Goal: Task Accomplishment & Management: Use online tool/utility

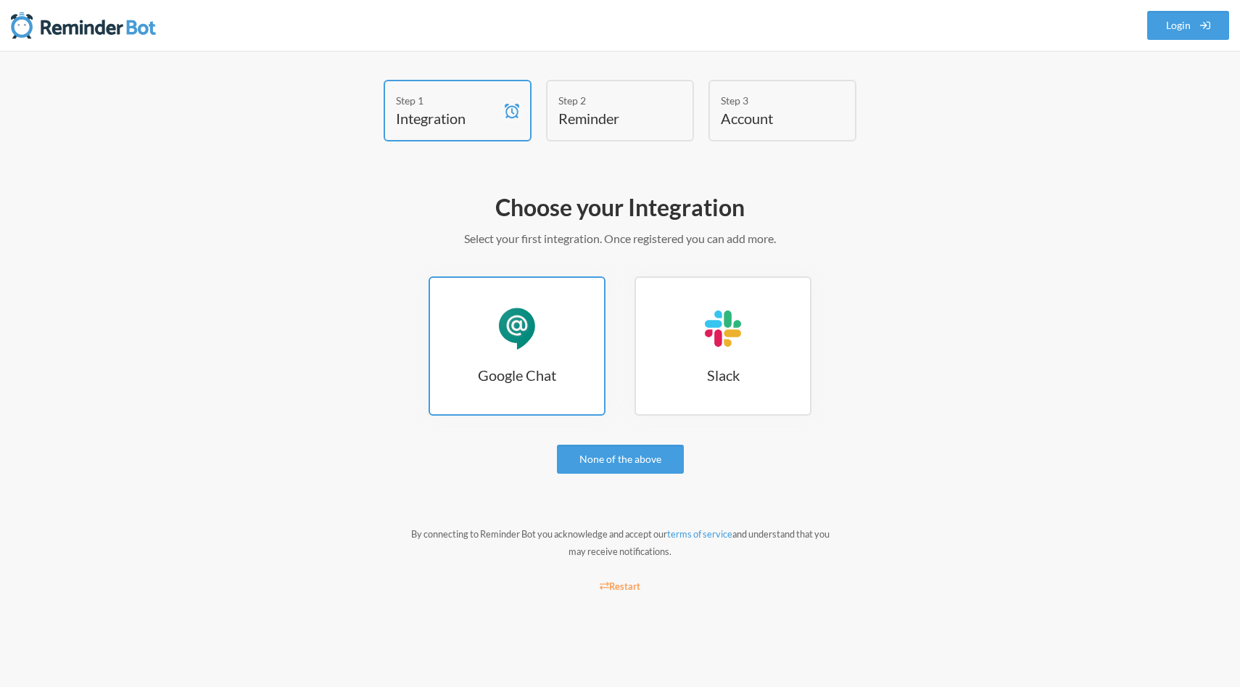
click at [553, 349] on link "Google Chat Google Chat" at bounding box center [517, 345] width 177 height 139
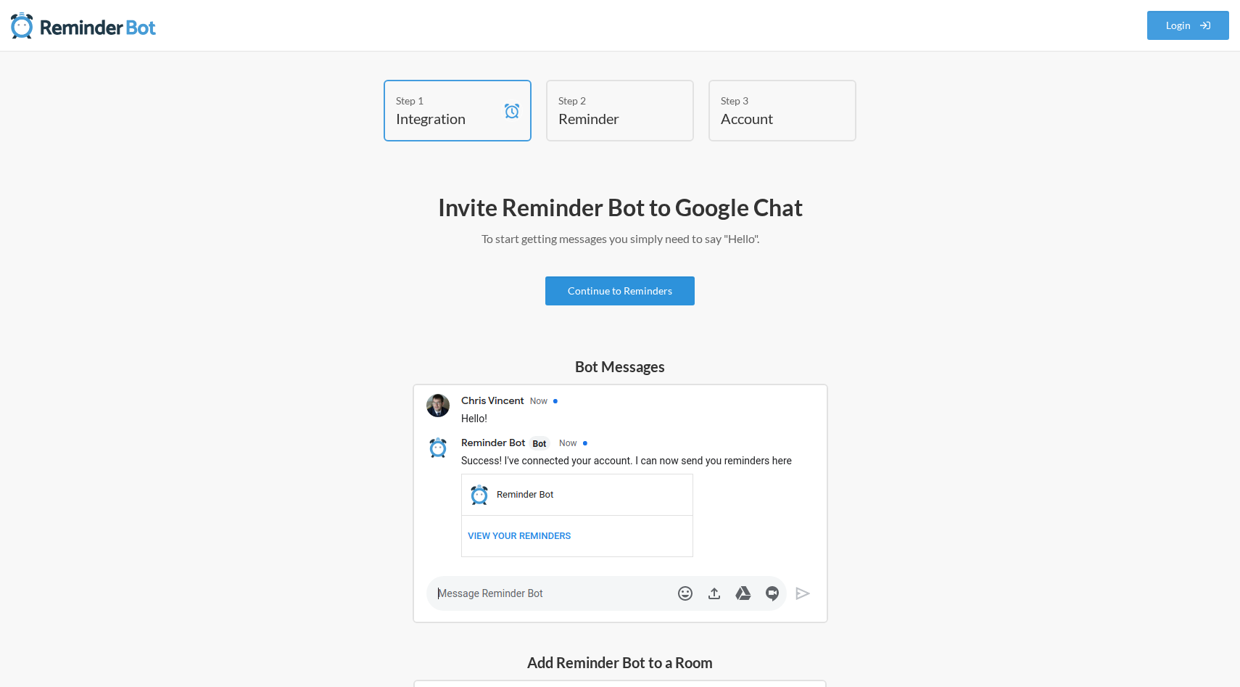
click at [645, 290] on link "Continue to Reminders" at bounding box center [619, 290] width 149 height 29
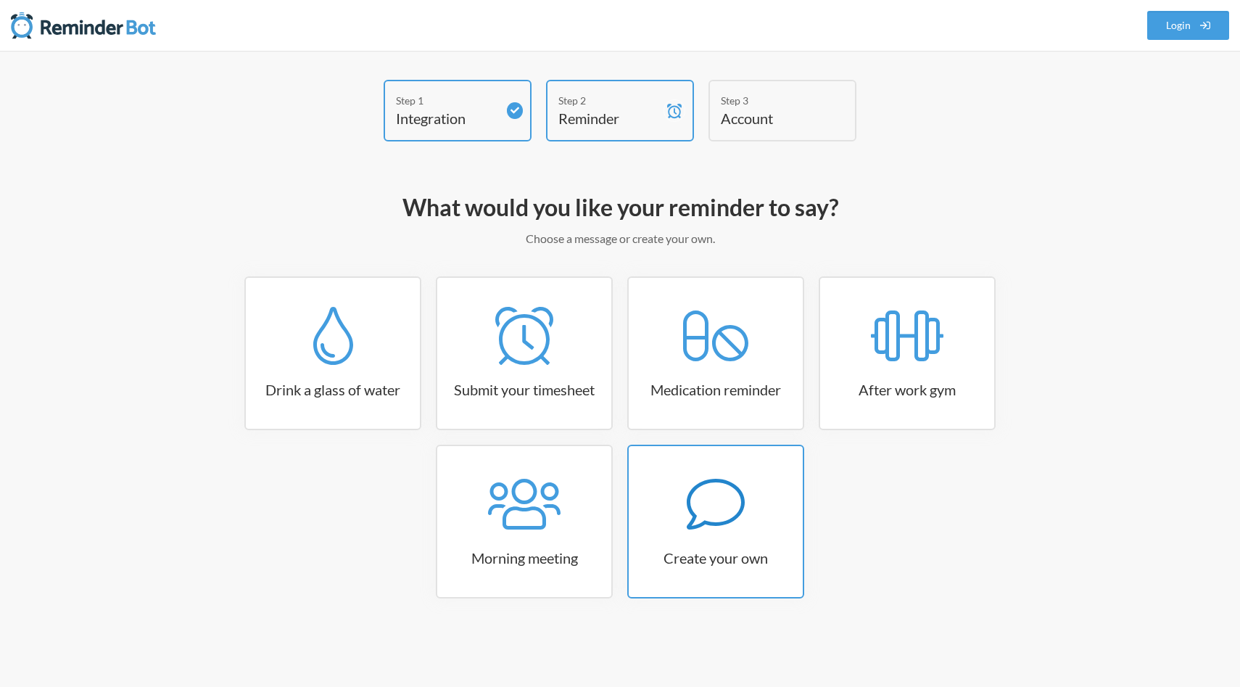
click at [770, 516] on div at bounding box center [716, 504] width 174 height 58
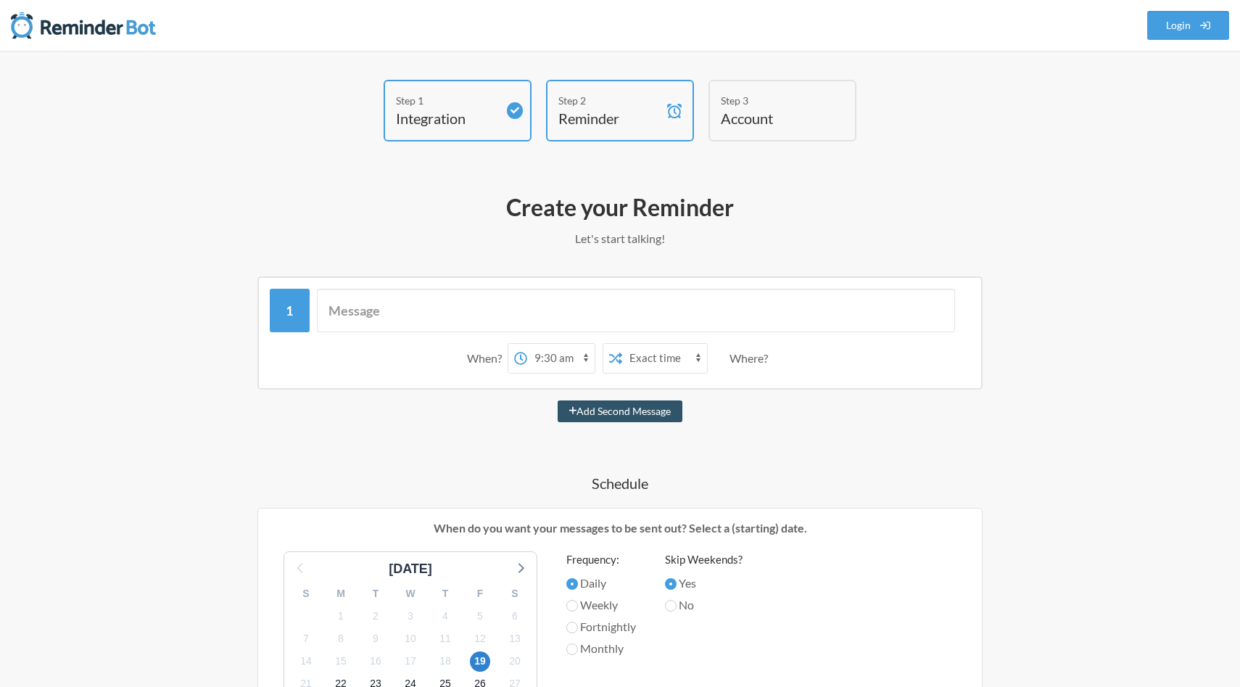
click at [548, 361] on select "12:00 am 12:15 am 12:30 am 12:45 am 1:00 am 1:15 am 1:30 am 1:45 am 2:00 am 2:1…" at bounding box center [560, 358] width 67 height 29
select select "15:15:00"
click at [527, 344] on select "12:00 am 12:15 am 12:30 am 12:45 am 1:00 am 1:15 am 1:30 am 1:45 am 2:00 am 2:1…" at bounding box center [560, 358] width 67 height 29
click at [572, 354] on select "12:00 am 12:15 am 12:30 am 12:45 am 1:00 am 1:15 am 1:30 am 1:45 am 2:00 am 2:1…" at bounding box center [560, 358] width 67 height 29
click at [648, 358] on select "Exact time Random time" at bounding box center [664, 358] width 85 height 29
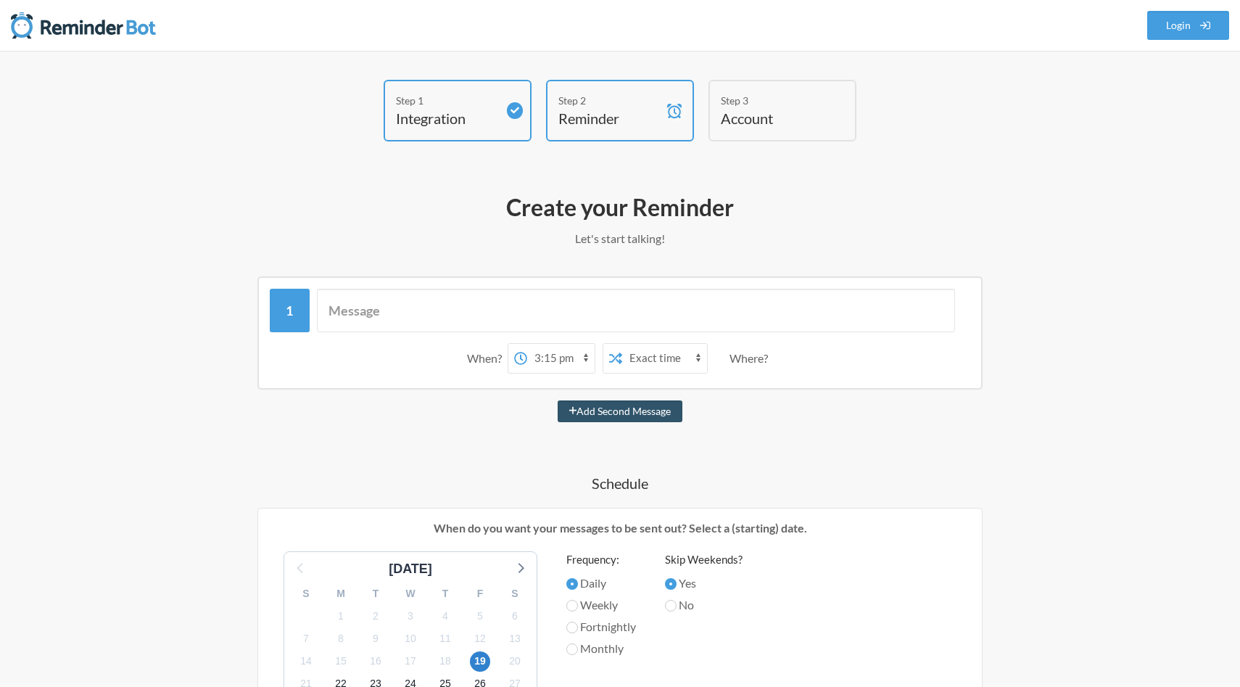
select select "true"
click at [622, 344] on select "Exact time Random time" at bounding box center [664, 358] width 85 height 29
click at [599, 311] on input "text" at bounding box center [636, 311] width 639 height 44
type input "Check if [PERSON_NAME]'s parents/guardians arrived!"
click at [553, 358] on select "12:00 am 12:15 am 12:30 am 12:45 am 1:00 am 1:15 am 1:30 am 1:45 am 2:00 am 2:1…" at bounding box center [560, 358] width 67 height 29
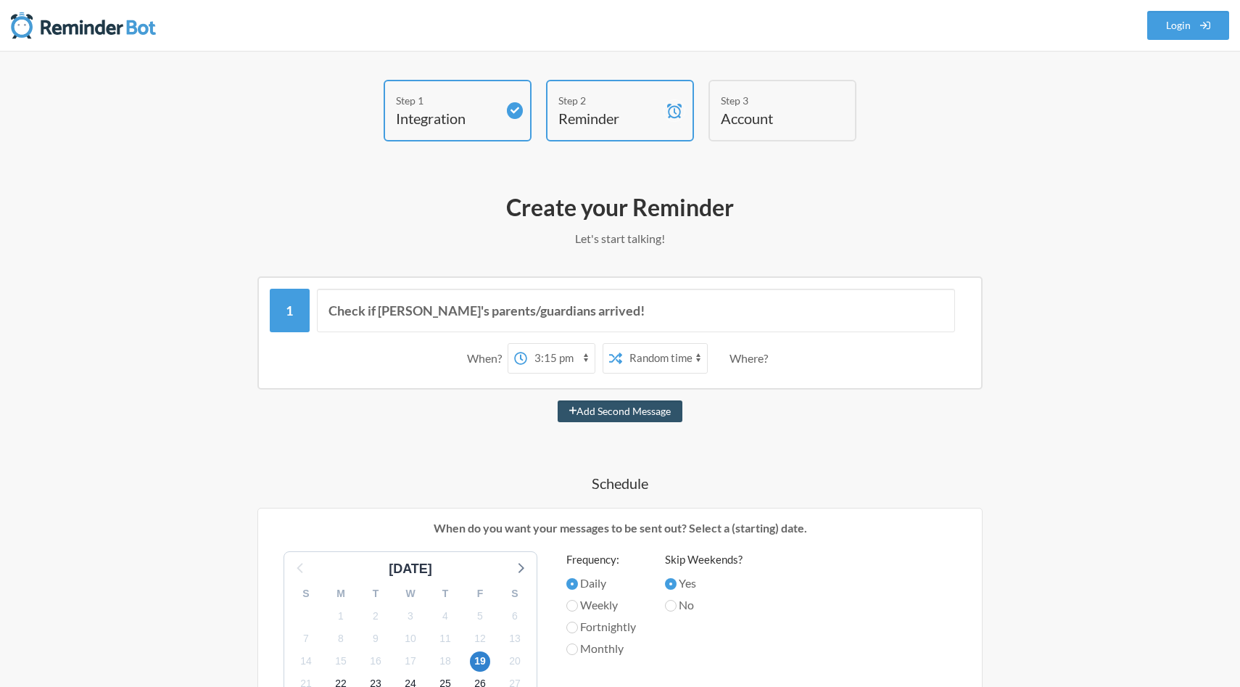
click at [527, 344] on select "12:00 am 12:15 am 12:30 am 12:45 am 1:00 am 1:15 am 1:30 am 1:45 am 2:00 am 2:1…" at bounding box center [560, 358] width 67 height 29
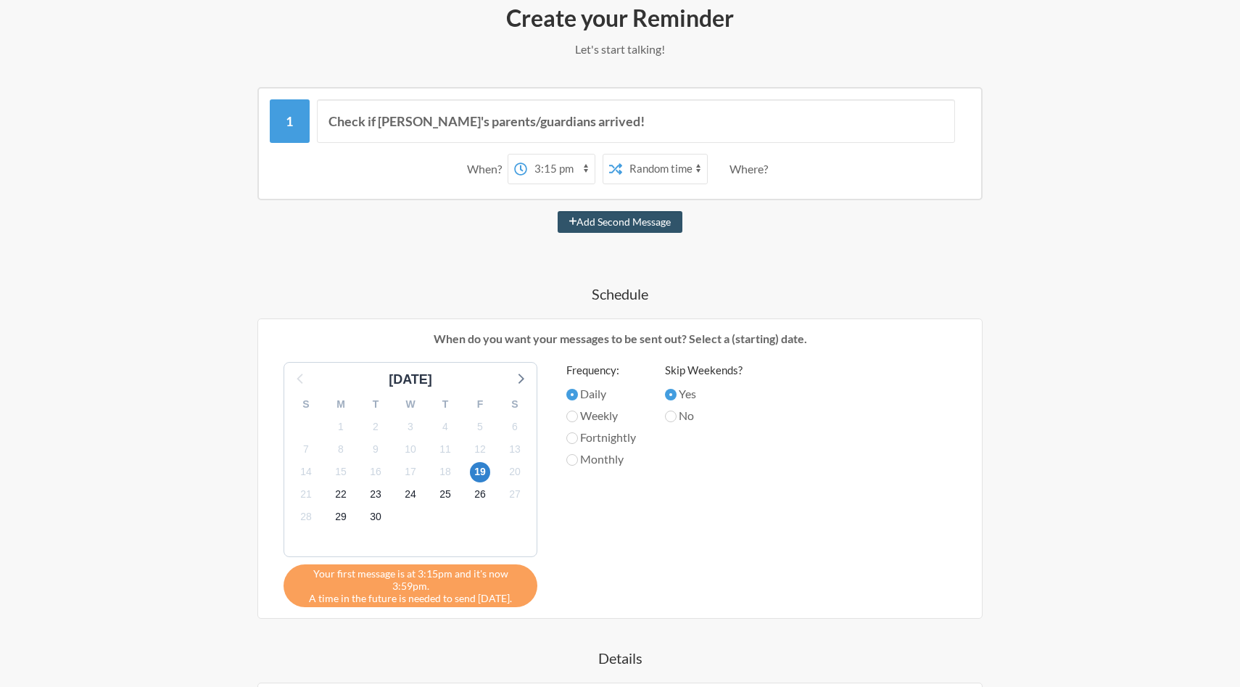
scroll to position [207, 0]
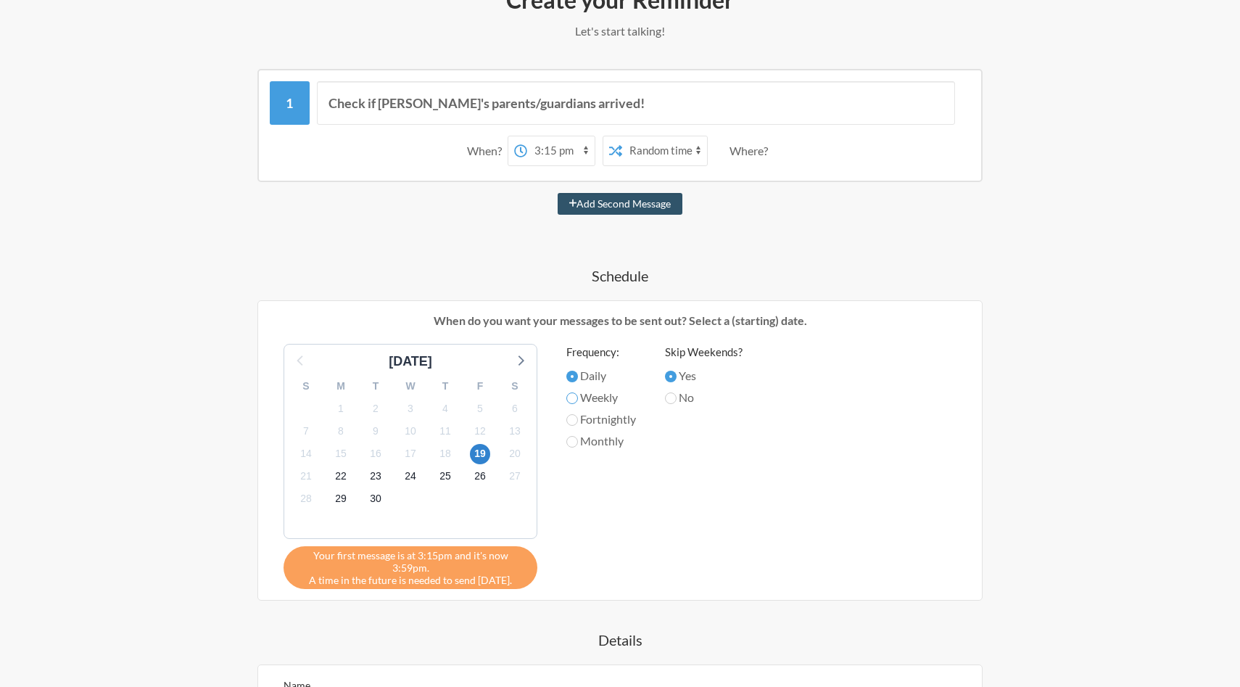
click at [572, 397] on input "Weekly" at bounding box center [572, 398] width 12 height 12
radio input "true"
click at [572, 377] on input "Daily" at bounding box center [572, 377] width 12 height 12
radio input "true"
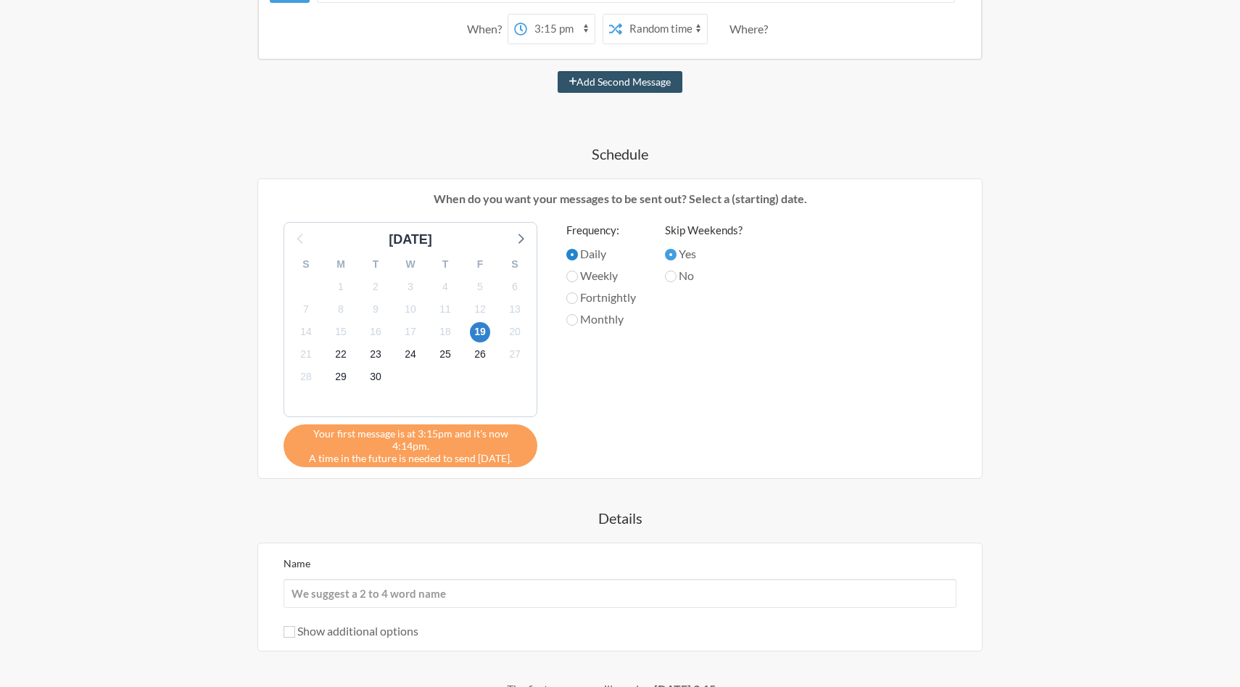
scroll to position [469, 0]
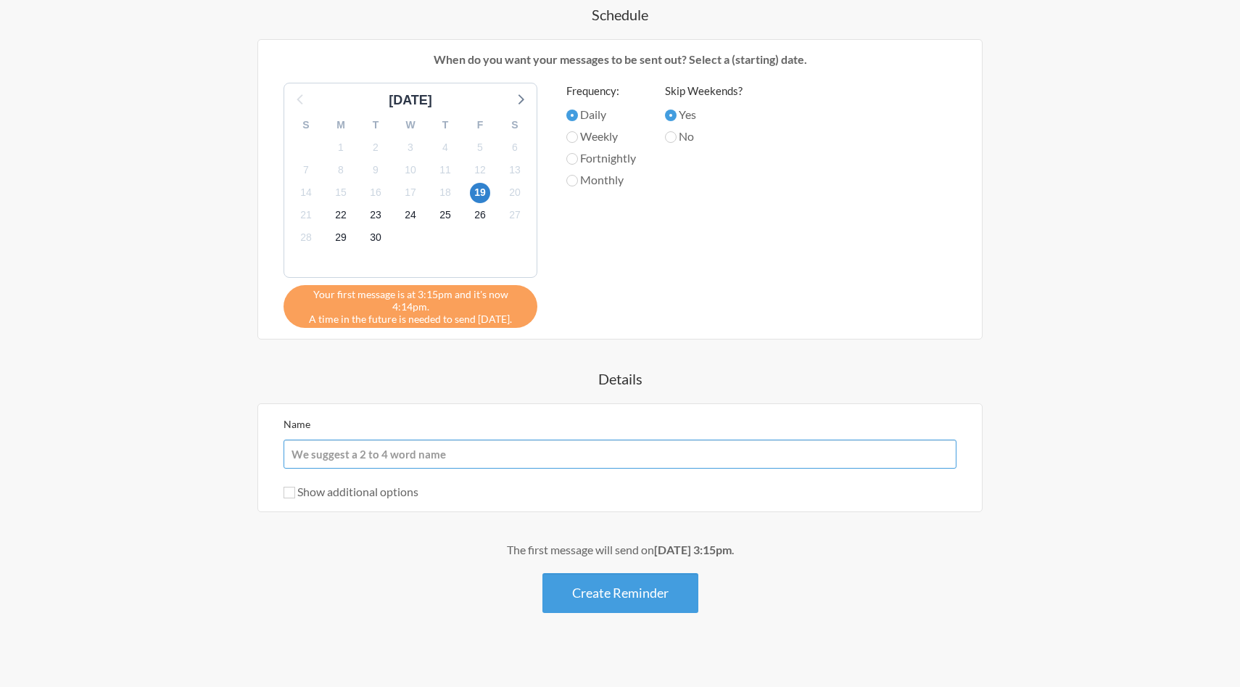
click at [499, 440] on input "Name" at bounding box center [620, 454] width 673 height 29
type input "[PERSON_NAME] reminder"
click at [624, 575] on button "Create Reminder" at bounding box center [621, 593] width 156 height 40
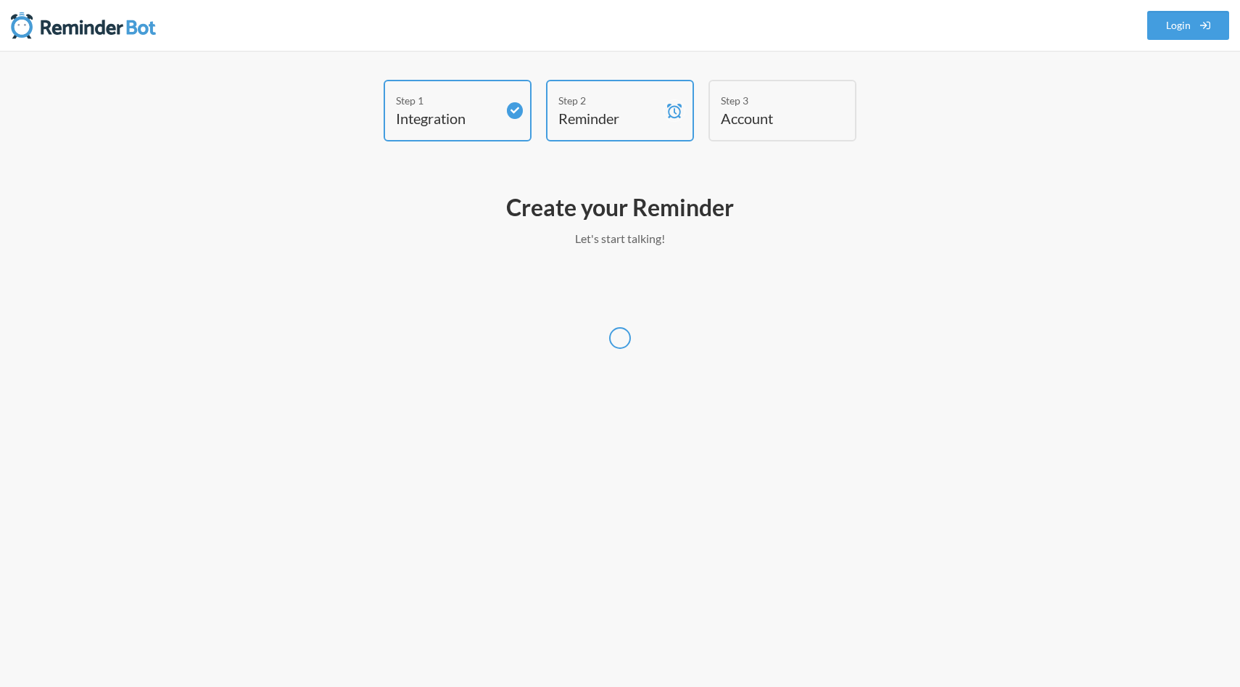
select select "America/Chicago"
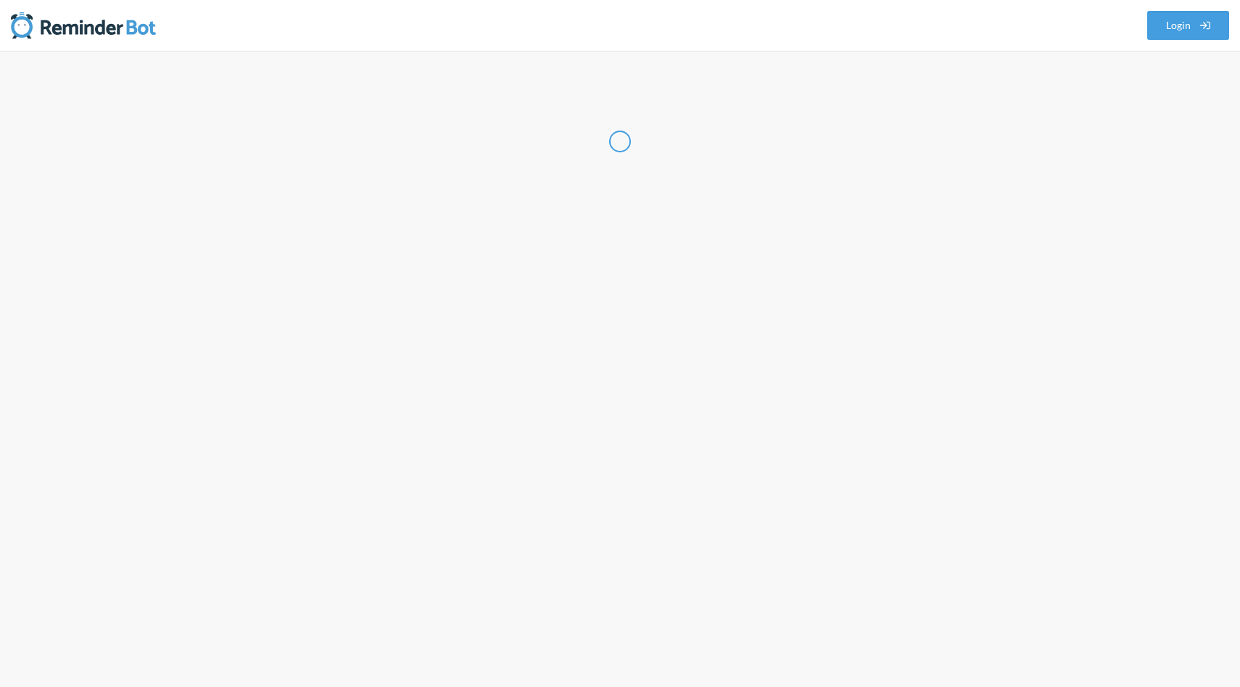
select select "US"
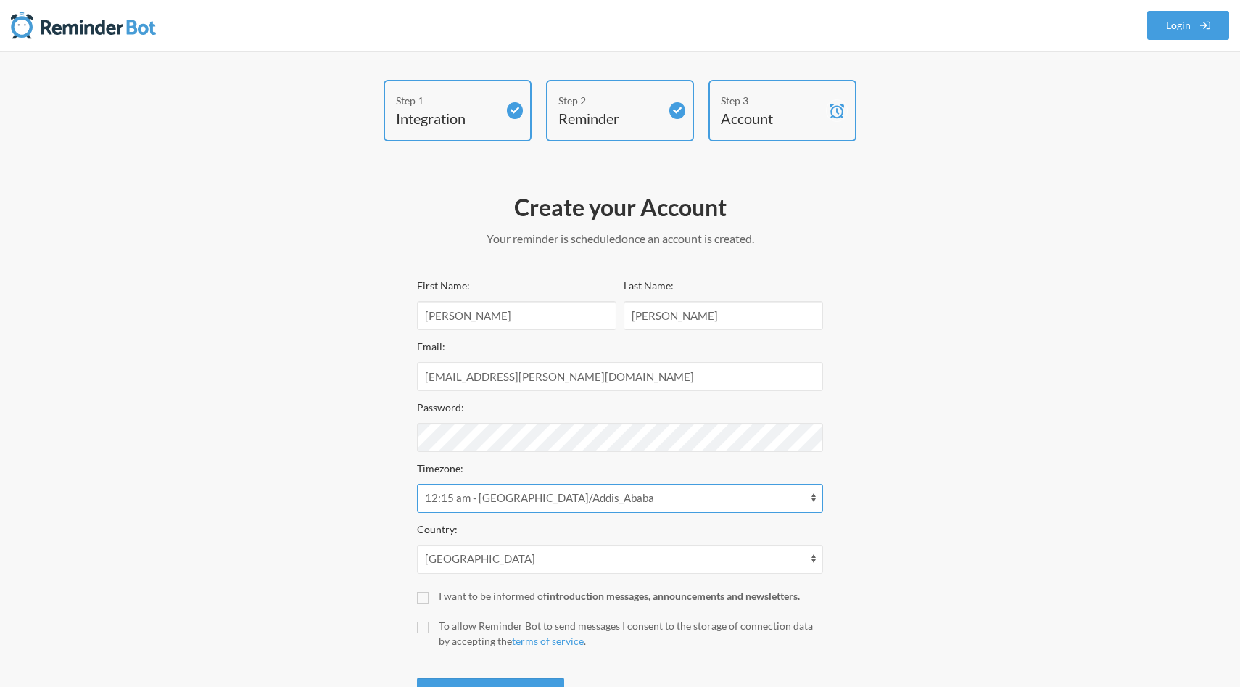
scroll to position [66, 0]
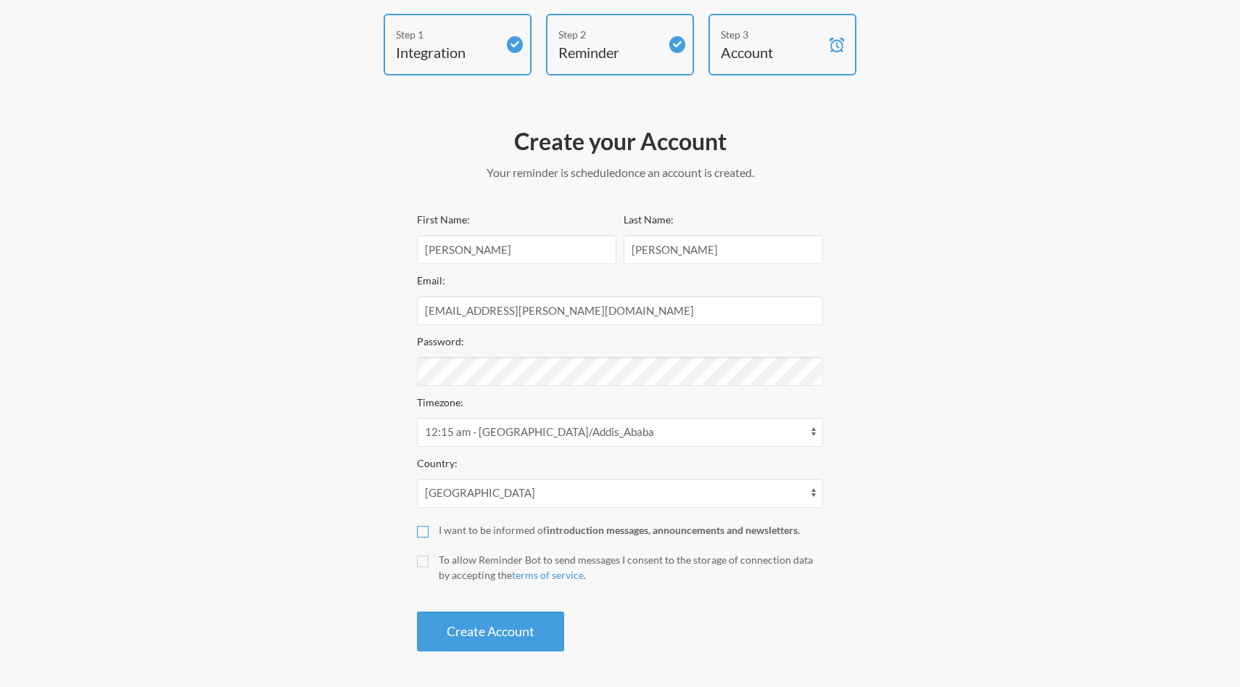
click at [418, 534] on input "I want to be informed of introduction messages, announcements and newsletters." at bounding box center [423, 532] width 12 height 12
click at [419, 533] on input "I want to be informed of introduction messages, announcements and newsletters." at bounding box center [423, 532] width 12 height 12
checkbox input "false"
click at [428, 560] on input "To allow Reminder Bot to send messages I consent to the storage of connection d…" at bounding box center [423, 562] width 12 height 12
checkbox input "true"
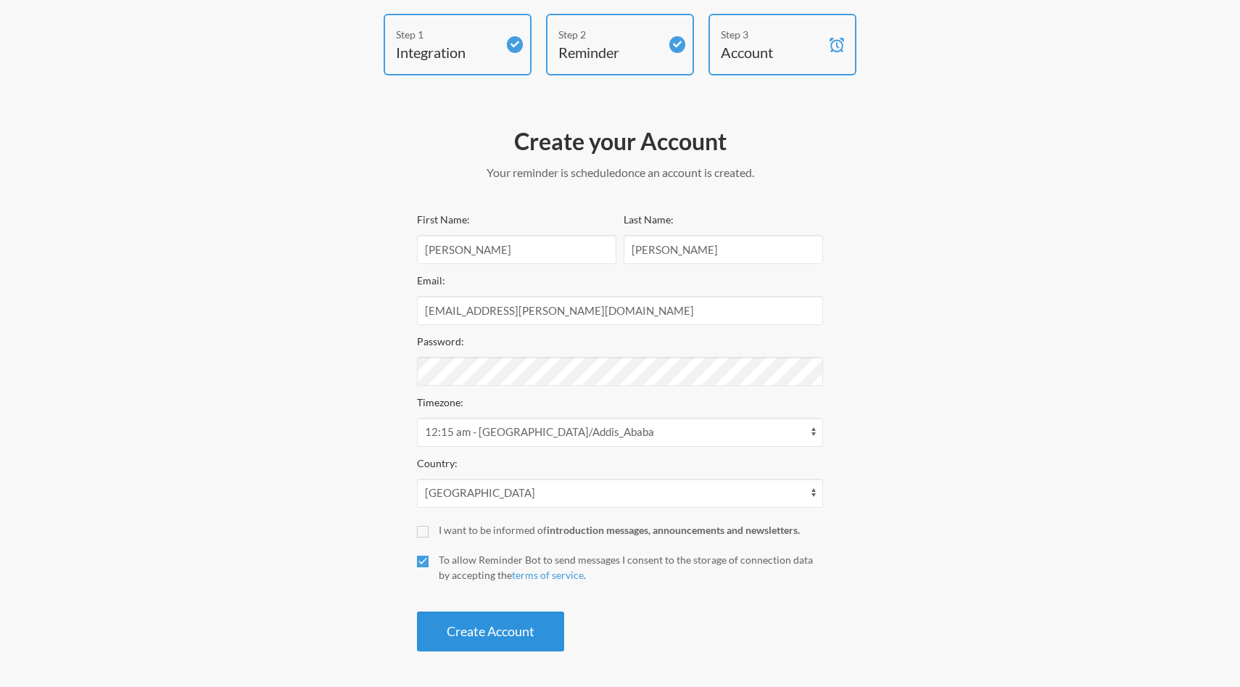
click at [445, 622] on button "Create Account" at bounding box center [490, 631] width 147 height 40
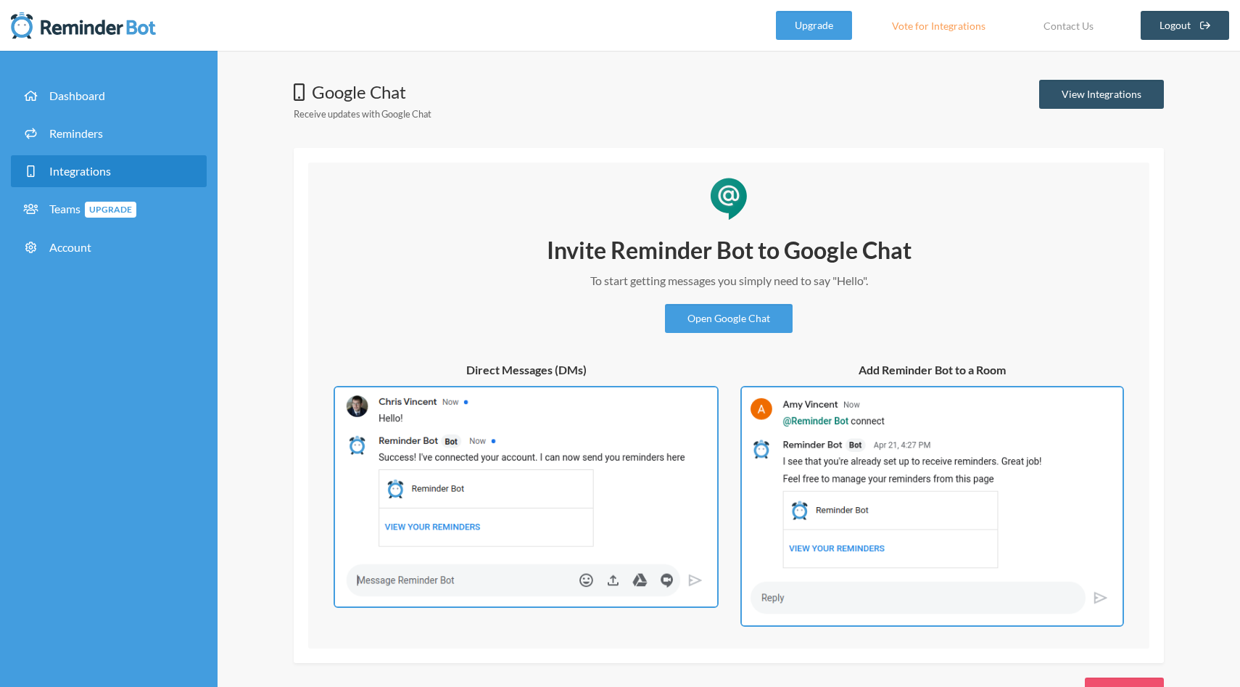
scroll to position [48, 0]
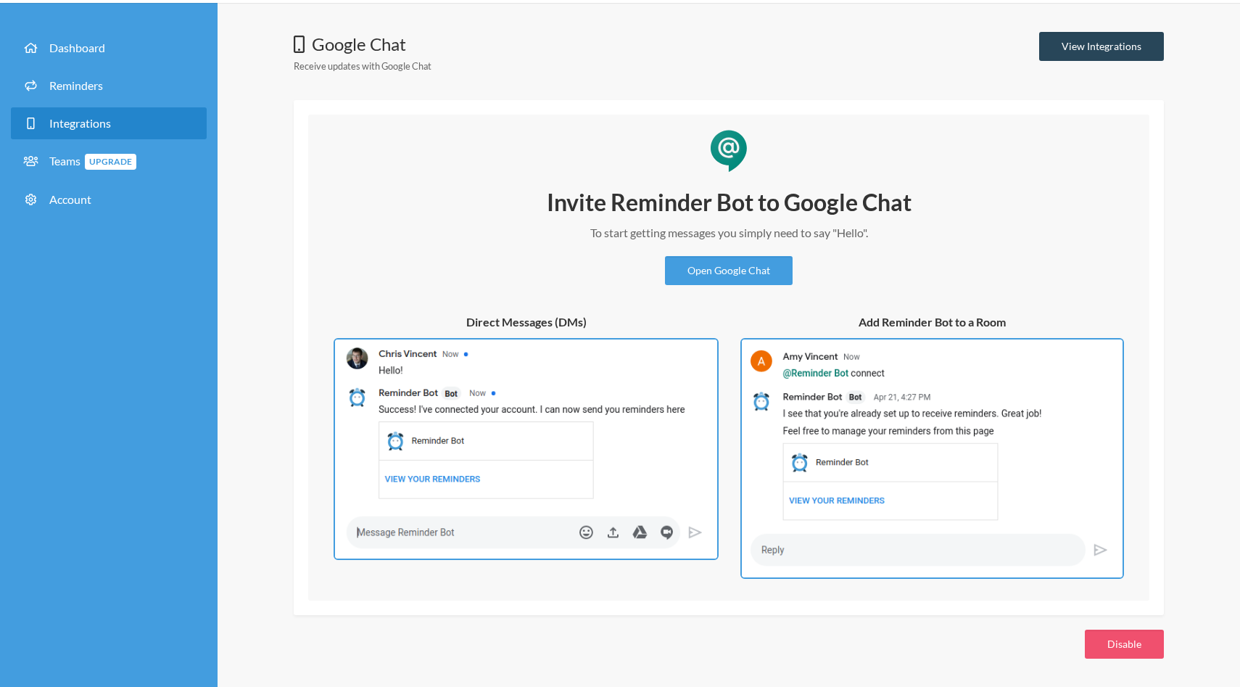
click at [1100, 43] on link "View Integrations" at bounding box center [1101, 46] width 125 height 29
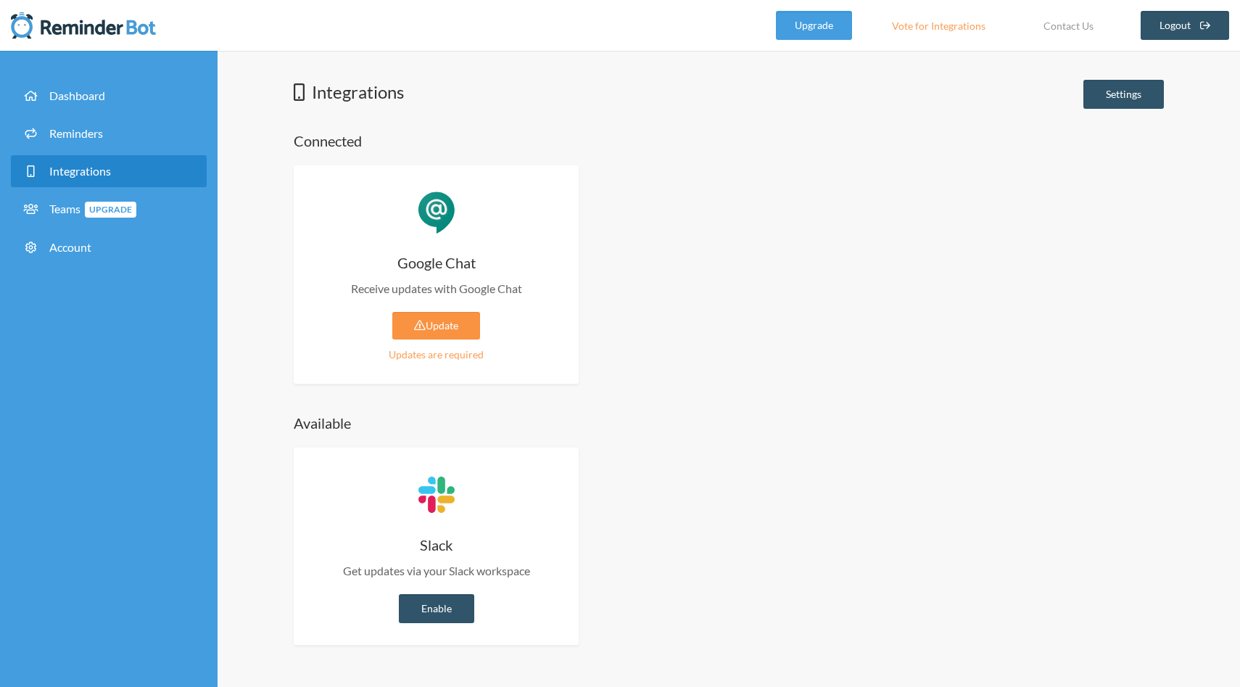
click at [454, 329] on link "Update" at bounding box center [436, 326] width 88 height 28
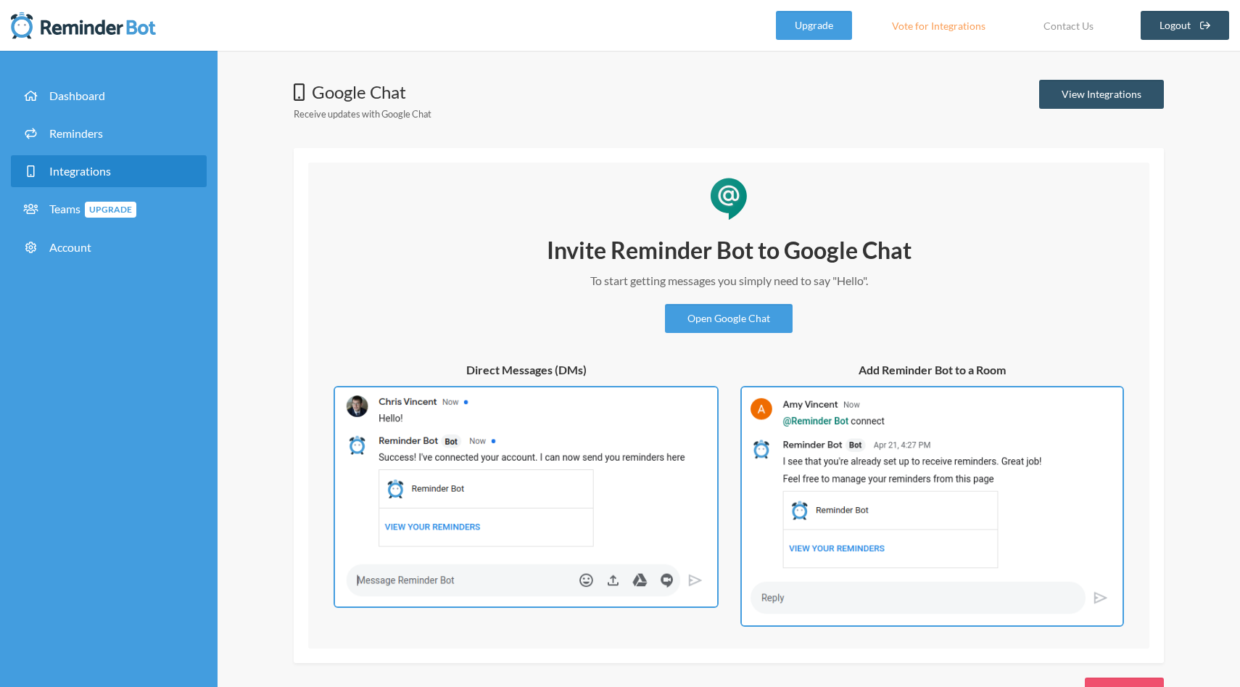
scroll to position [48, 0]
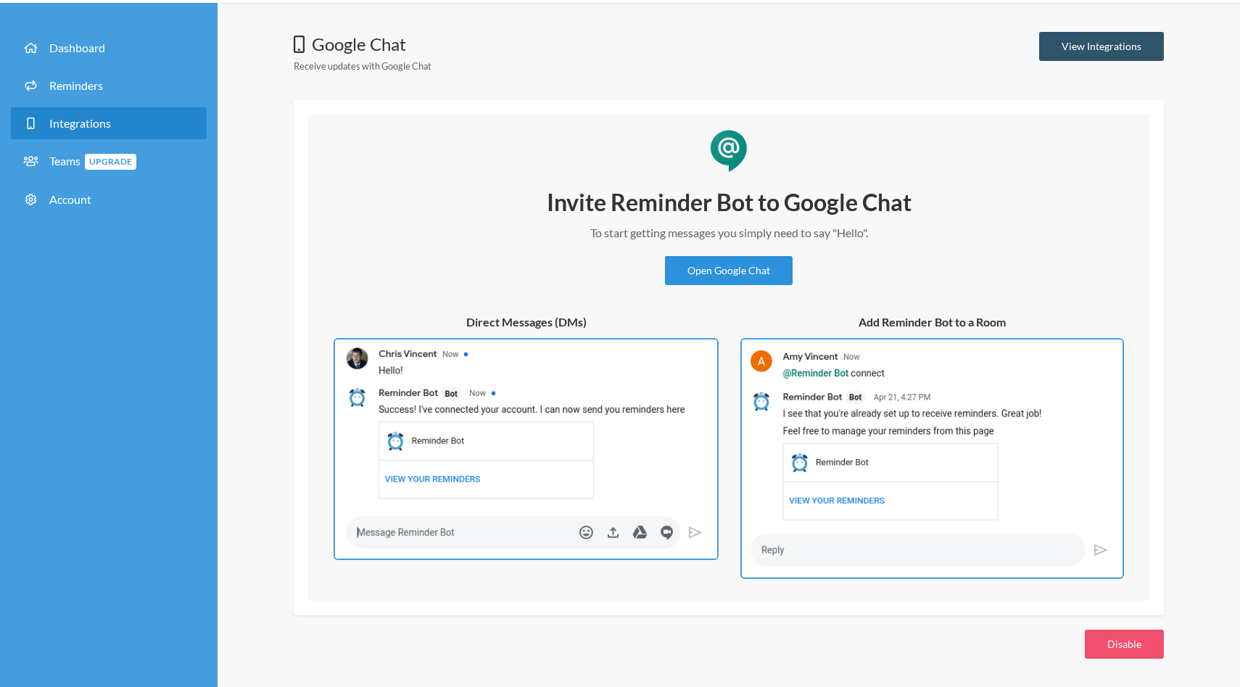
click at [704, 268] on link "Open Google Chat" at bounding box center [729, 270] width 128 height 29
click at [757, 263] on link "Open Google Chat" at bounding box center [729, 270] width 128 height 29
click at [110, 80] on link "Reminders" at bounding box center [109, 86] width 196 height 32
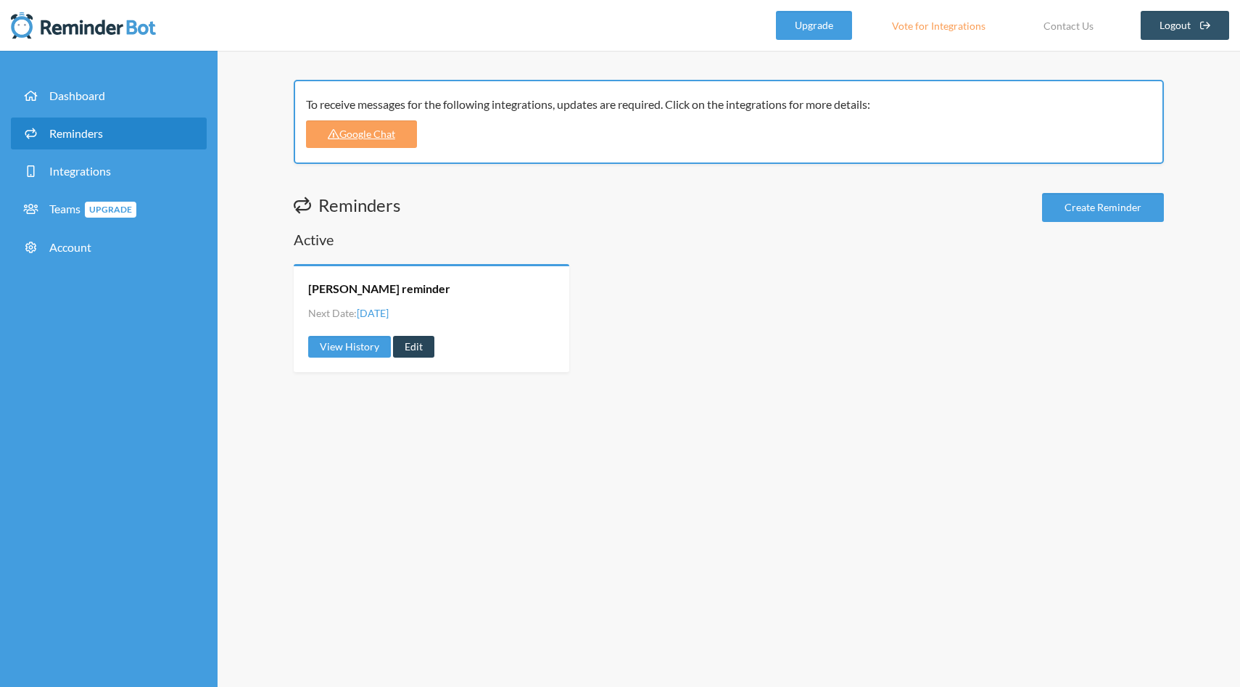
click at [404, 347] on link "Edit" at bounding box center [413, 347] width 41 height 22
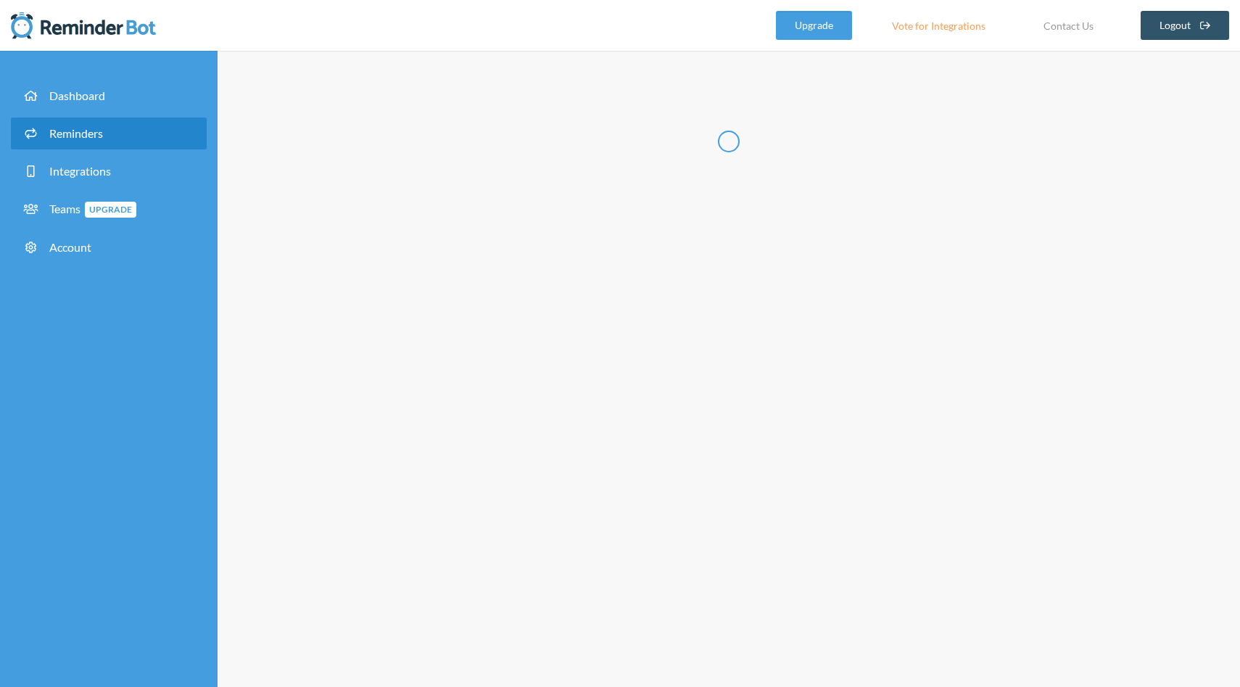
type input "[PERSON_NAME] reminder"
select select "15:15:00"
select select "true"
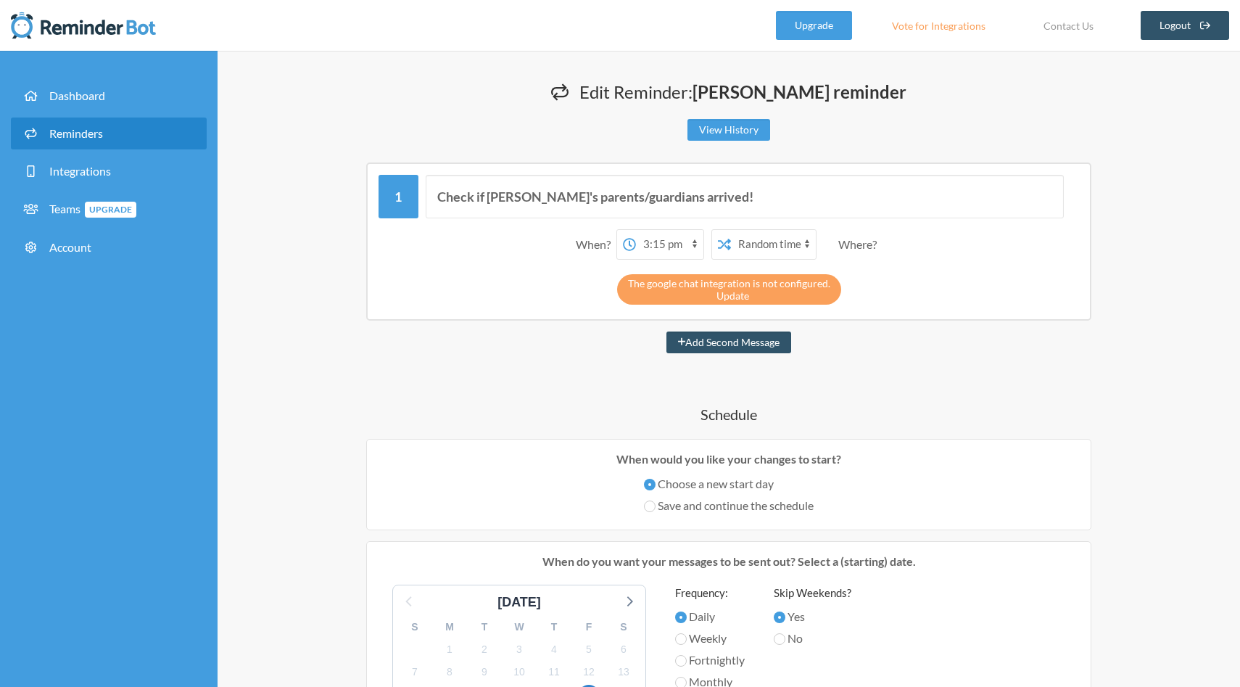
click at [739, 297] on link "Update" at bounding box center [733, 295] width 33 height 12
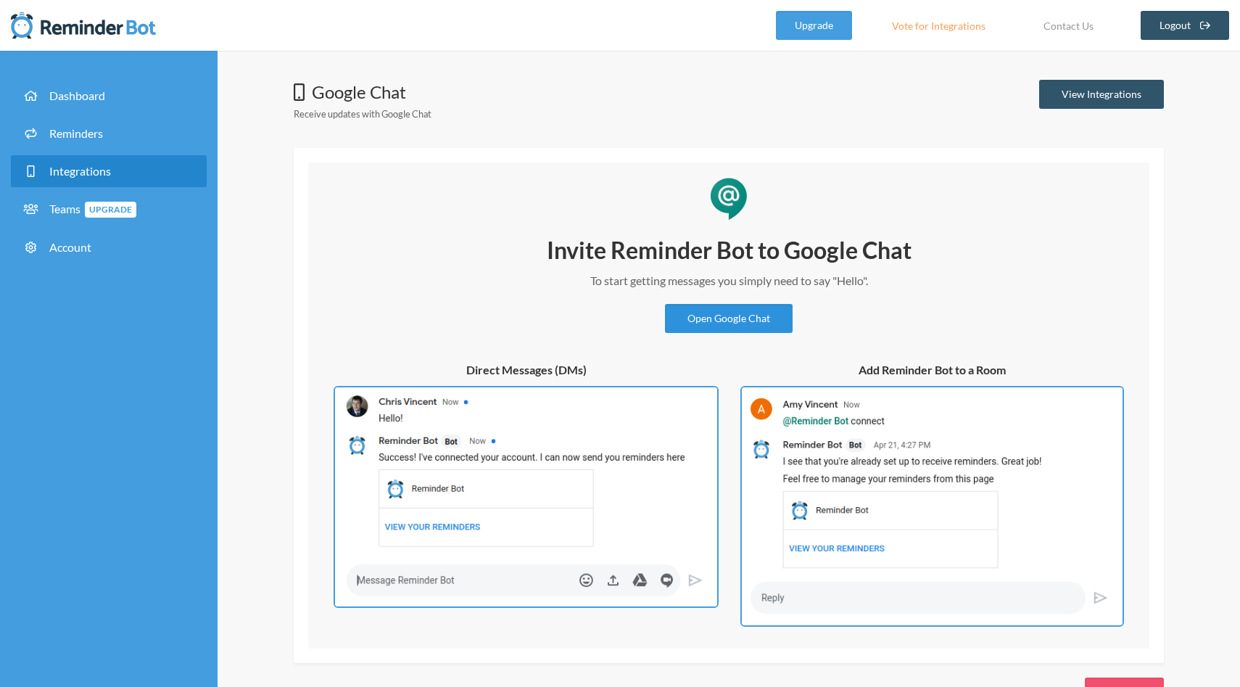
click at [737, 319] on link "Open Google Chat" at bounding box center [729, 318] width 128 height 29
